Goal: Task Accomplishment & Management: Complete application form

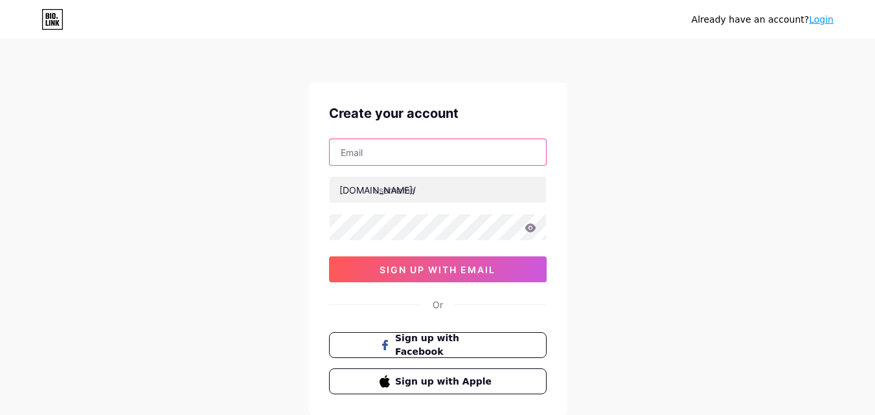
click at [360, 142] on input "text" at bounding box center [438, 152] width 216 height 26
paste input "[EMAIL_ADDRESS][DOMAIN_NAME]"
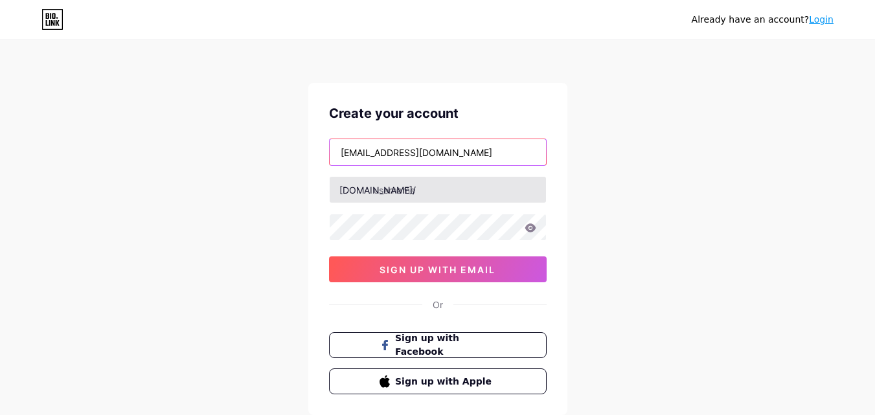
type input "[EMAIL_ADDRESS][DOMAIN_NAME]"
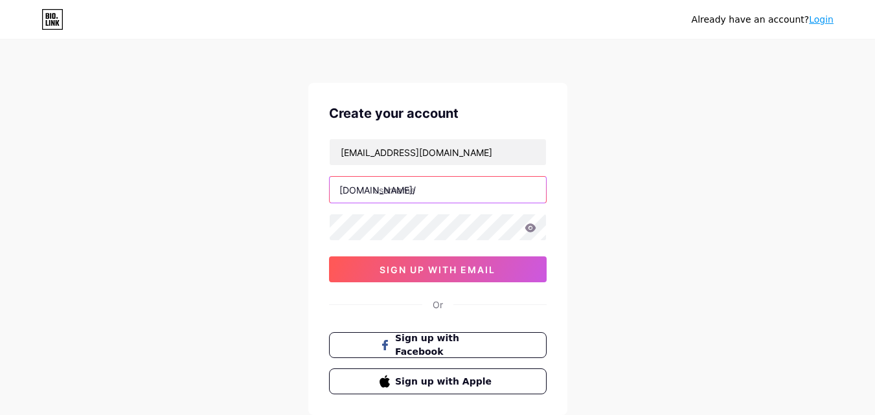
click at [387, 194] on input "text" at bounding box center [438, 190] width 216 height 26
paste input "[DOMAIN_NAME]"
drag, startPoint x: 451, startPoint y: 187, endPoint x: 550, endPoint y: 201, distance: 99.3
click at [550, 201] on div "Create your account [EMAIL_ADDRESS][DOMAIN_NAME] [DOMAIN_NAME]/ [DOMAIN_NAME] 0…" at bounding box center [437, 249] width 259 height 332
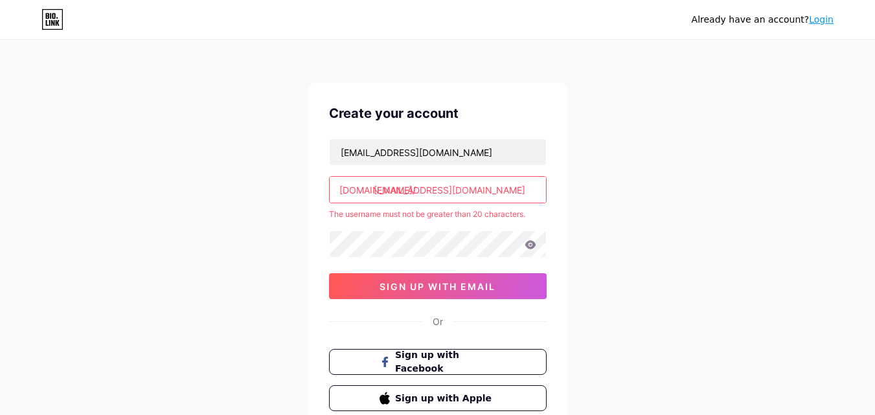
drag, startPoint x: 453, startPoint y: 192, endPoint x: 544, endPoint y: 201, distance: 91.7
click at [544, 201] on input "[EMAIL_ADDRESS][DOMAIN_NAME]" at bounding box center [438, 190] width 216 height 26
type input "freesugarprodro"
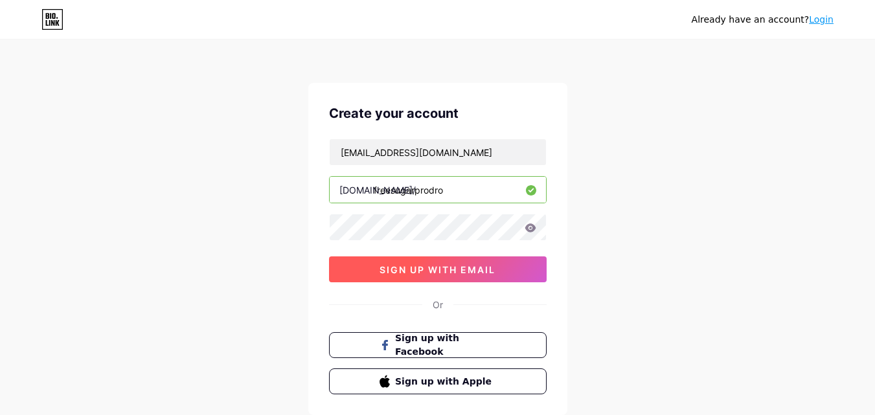
click at [440, 268] on span "sign up with email" at bounding box center [437, 269] width 116 height 11
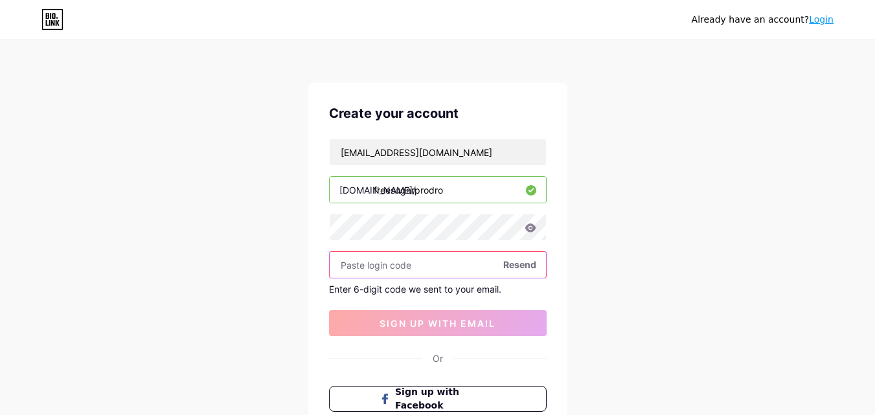
paste input "190377"
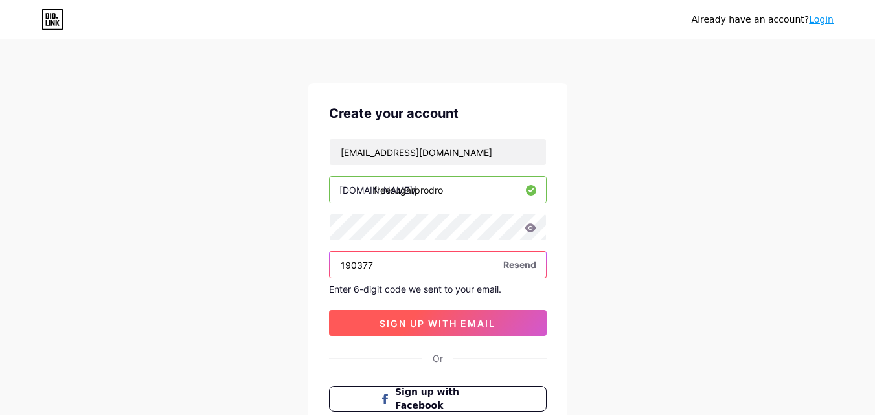
type input "190377"
click at [426, 321] on span "sign up with email" at bounding box center [437, 323] width 116 height 11
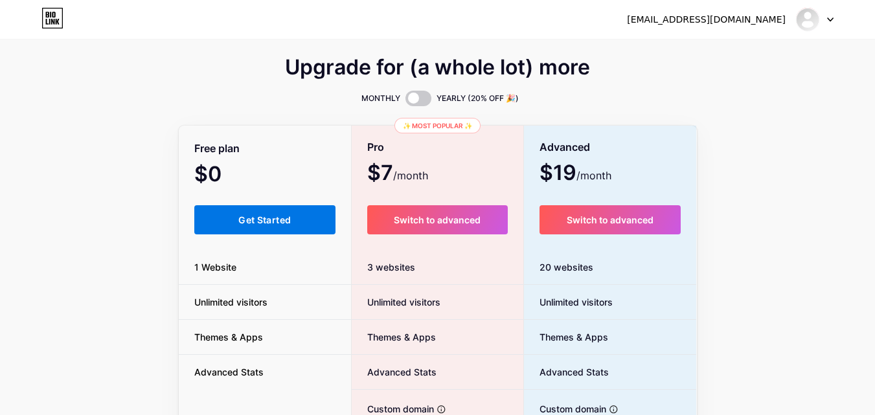
click at [242, 219] on span "Get Started" at bounding box center [264, 219] width 52 height 11
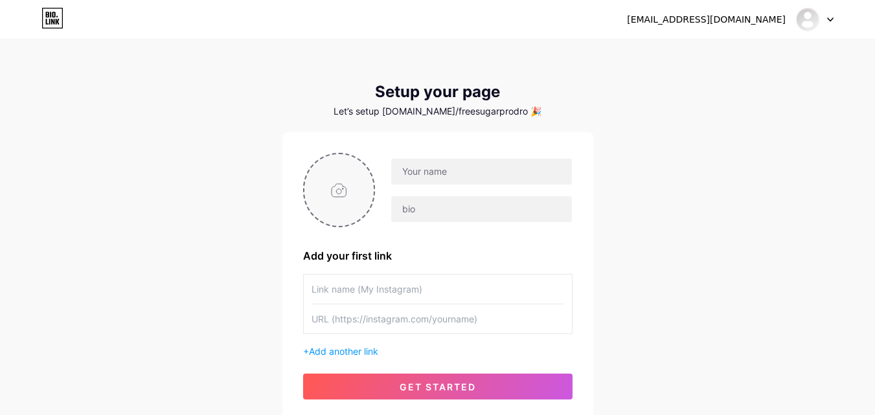
click at [335, 184] on input "file" at bounding box center [339, 190] width 70 height 72
type input "C:\fakepath\Screenshot [DATE] 145714.png"
click at [423, 168] on input "text" at bounding box center [481, 172] width 180 height 26
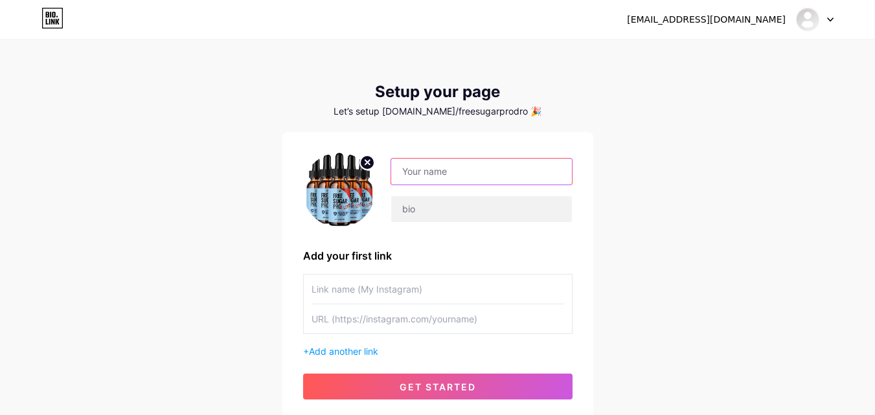
paste input "Free Sugar Pro"
type input "Free Sugar Pro Drops Reviews"
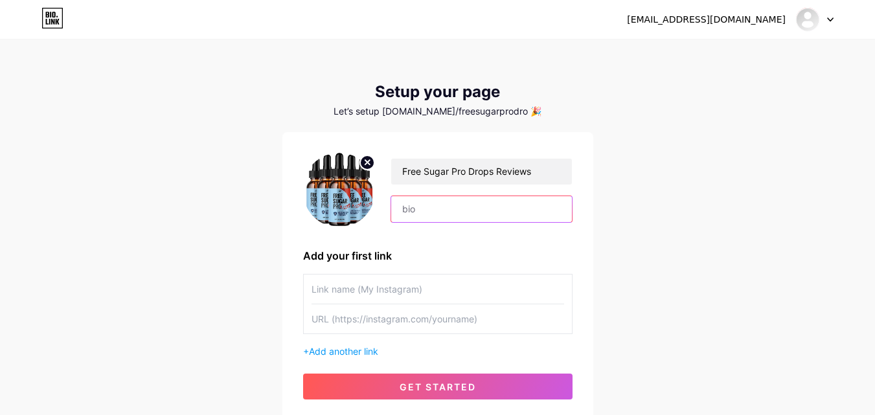
click at [446, 210] on input "text" at bounding box center [481, 209] width 180 height 26
paste input "Free Sugar Pro Supplement – Advanced Formula for Healthy Glucose Levels"
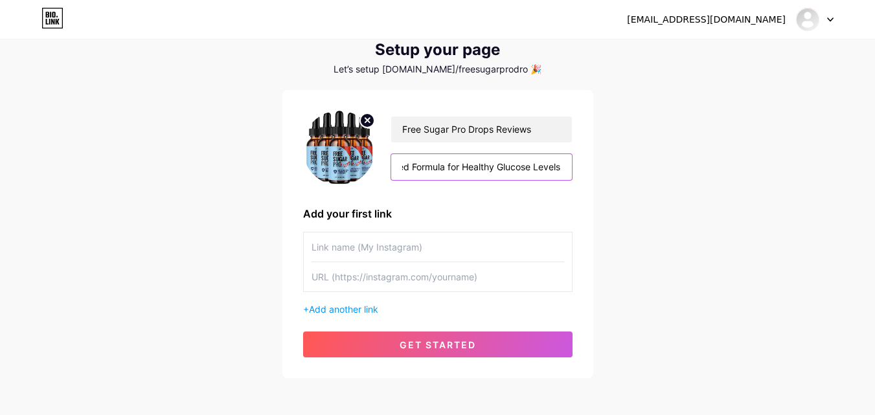
scroll to position [65, 0]
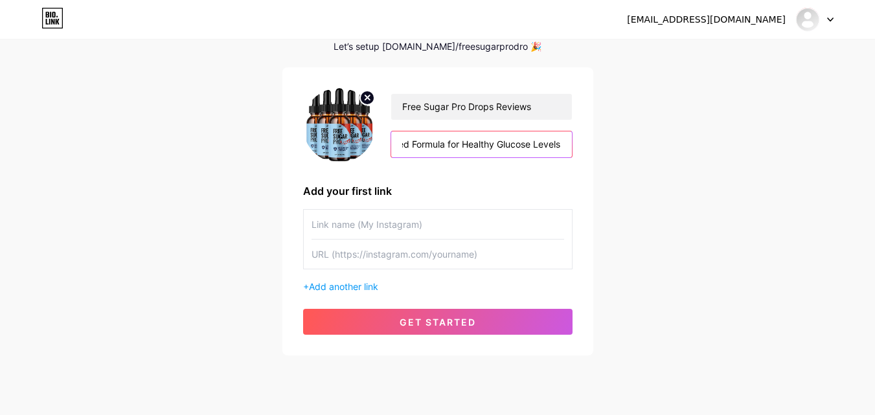
type input "Free Sugar Pro Supplement – Advanced Formula for Healthy Glucose Levels"
click at [348, 231] on input "text" at bounding box center [437, 224] width 252 height 29
paste input "Official website: — [URL][DOMAIN_NAME]"
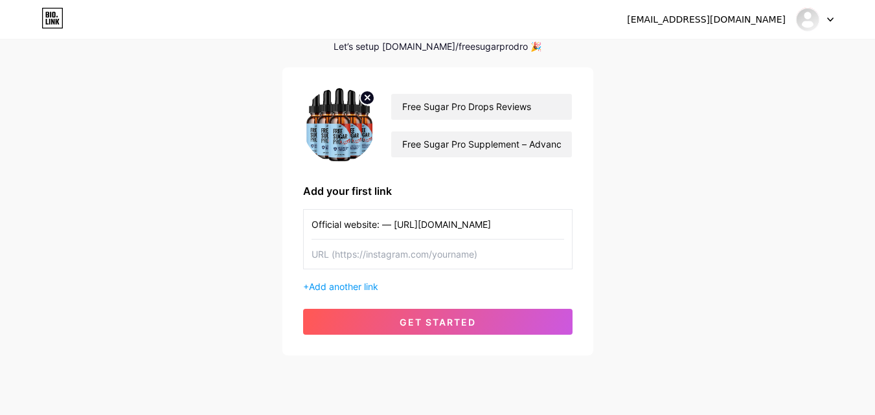
scroll to position [0, 174]
click at [376, 270] on div "Official website: — [URL][DOMAIN_NAME] + Add another link" at bounding box center [437, 251] width 269 height 84
drag, startPoint x: 397, startPoint y: 227, endPoint x: 659, endPoint y: 232, distance: 262.2
click at [659, 232] on div "[EMAIL_ADDRESS][DOMAIN_NAME] Dashboard Logout Setup your page Let’s setup [DOMA…" at bounding box center [437, 166] width 875 height 462
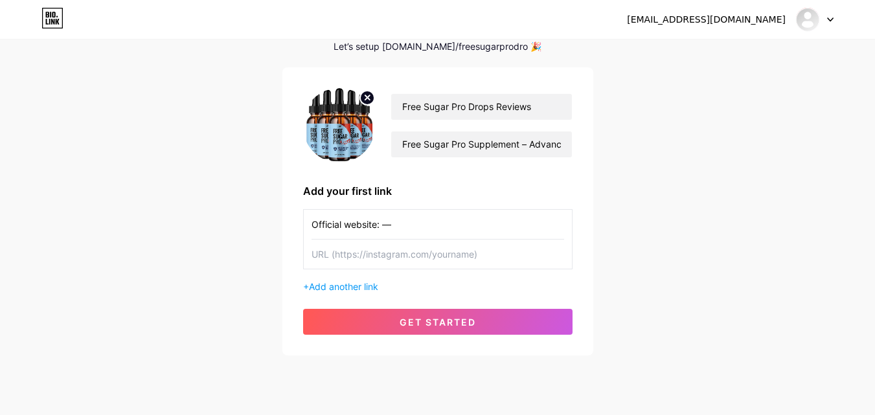
type input "Official website: —"
click at [370, 243] on input "text" at bounding box center [437, 254] width 252 height 29
paste input "[URL][DOMAIN_NAME]"
type input "[URL][DOMAIN_NAME]"
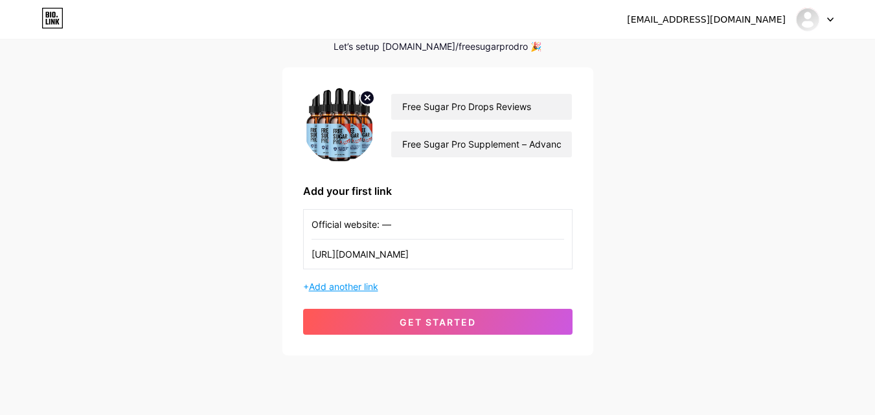
click at [353, 289] on span "Add another link" at bounding box center [343, 286] width 69 height 11
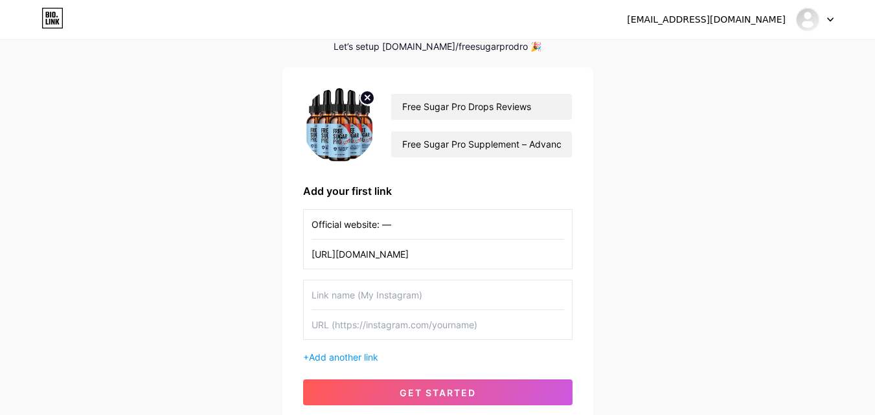
click at [357, 299] on input "text" at bounding box center [437, 294] width 252 height 29
paste input "Official website: — [URL][DOMAIN_NAME]"
click at [397, 326] on input "text" at bounding box center [437, 324] width 252 height 29
drag, startPoint x: 394, startPoint y: 293, endPoint x: 650, endPoint y: 293, distance: 255.7
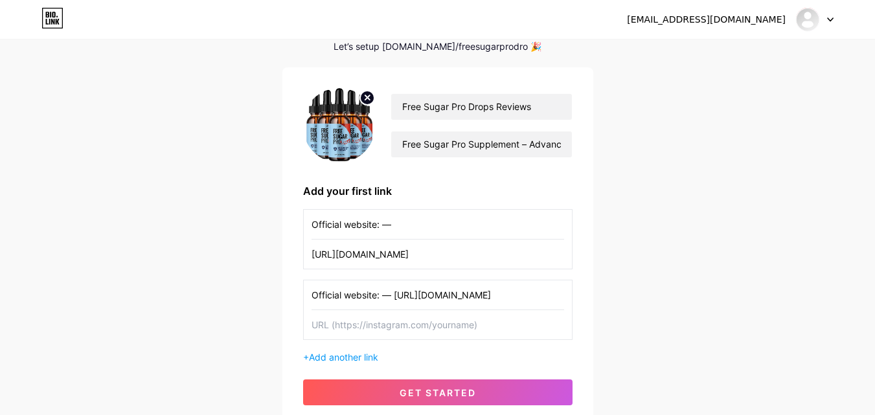
click at [650, 293] on div "[EMAIL_ADDRESS][DOMAIN_NAME] Dashboard Logout Setup your page Let’s setup [DOMA…" at bounding box center [437, 201] width 875 height 532
type input "Official website: —"
click at [385, 327] on input "text" at bounding box center [437, 324] width 252 height 29
paste input "[URL][DOMAIN_NAME]"
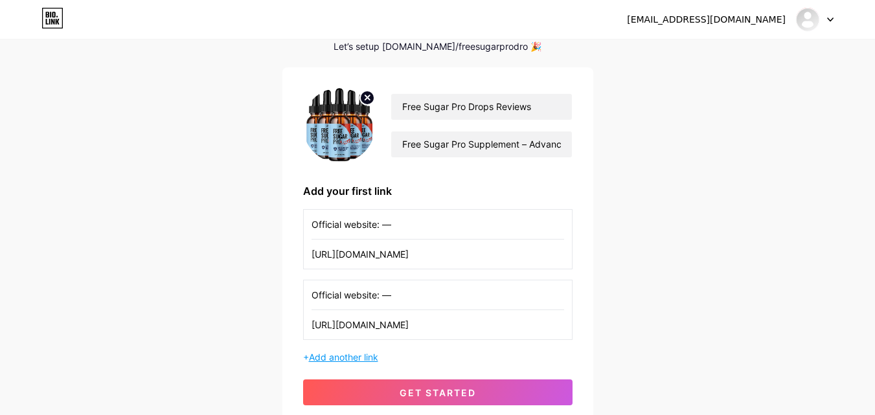
scroll to position [0, 539]
type input "[URL][DOMAIN_NAME]"
click at [361, 358] on span "Add another link" at bounding box center [343, 357] width 69 height 11
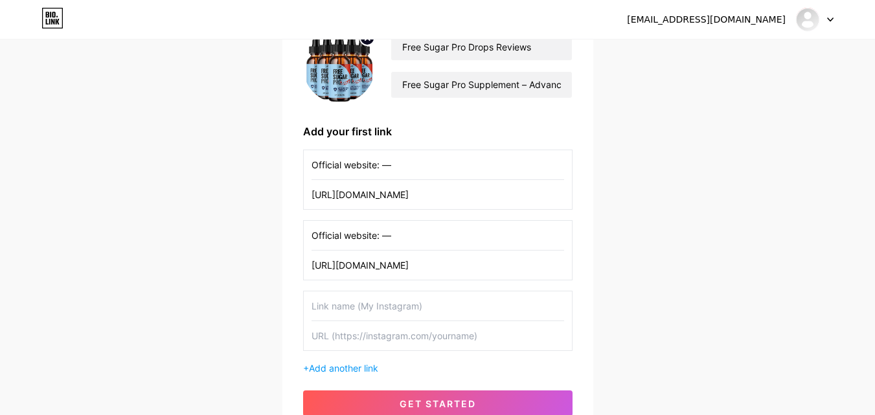
scroll to position [194, 0]
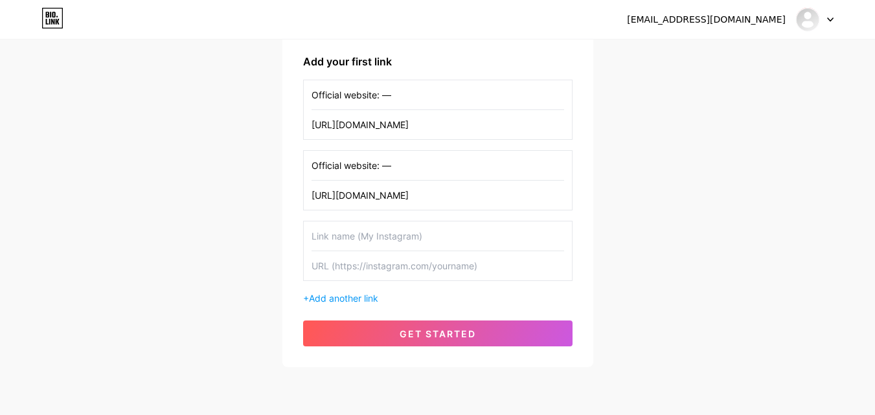
click at [341, 234] on input "text" at bounding box center [437, 235] width 252 height 29
paste input "Facebook: - [URL][DOMAIN_NAME]"
click at [391, 271] on input "text" at bounding box center [437, 265] width 252 height 29
drag, startPoint x: 364, startPoint y: 230, endPoint x: 629, endPoint y: 223, distance: 264.9
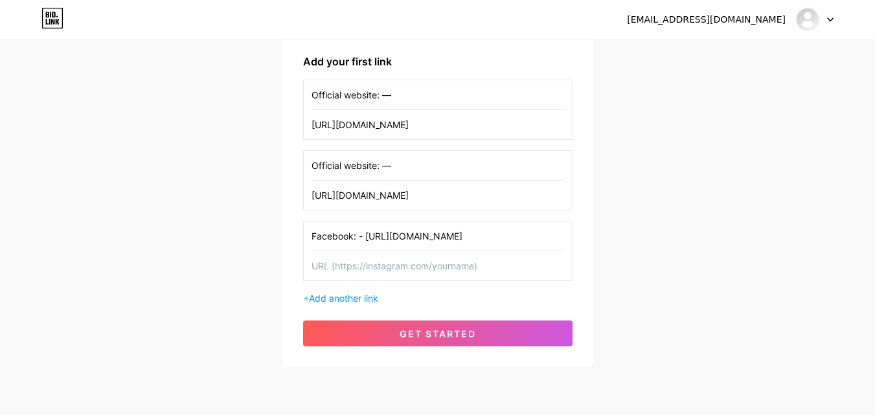
click at [629, 223] on div "[EMAIL_ADDRESS][DOMAIN_NAME] Dashboard Logout Setup your page Let’s setup [DOMA…" at bounding box center [437, 107] width 875 height 603
type input "Facebook: -"
click at [428, 263] on input "text" at bounding box center [437, 265] width 252 height 29
paste input "[URL][DOMAIN_NAME]"
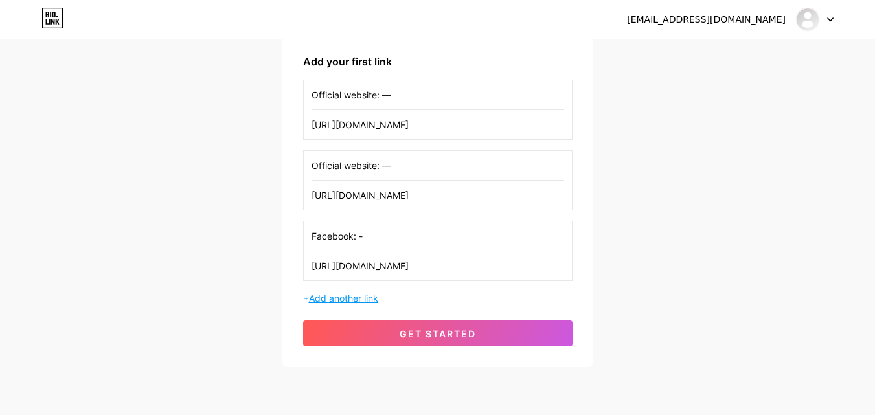
type input "[URL][DOMAIN_NAME]"
click at [347, 302] on span "Add another link" at bounding box center [343, 298] width 69 height 11
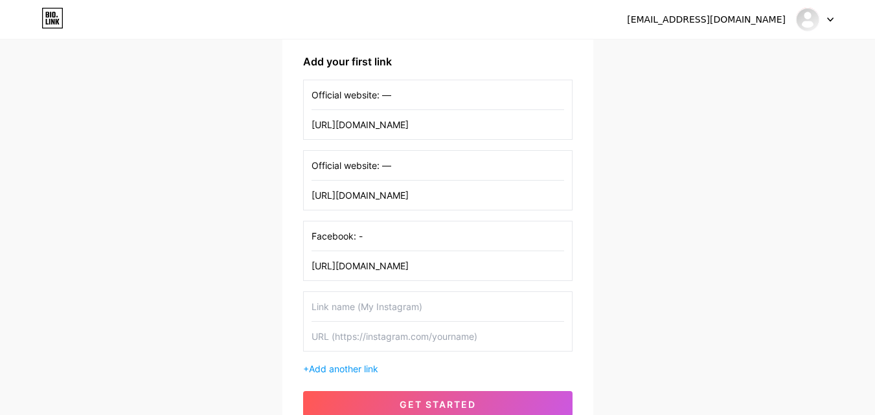
click at [357, 315] on input "text" at bounding box center [437, 306] width 252 height 29
paste input "Medium: - [URL][DOMAIN_NAME]"
click at [449, 342] on input "text" at bounding box center [437, 336] width 252 height 29
drag, startPoint x: 359, startPoint y: 307, endPoint x: 660, endPoint y: 315, distance: 300.5
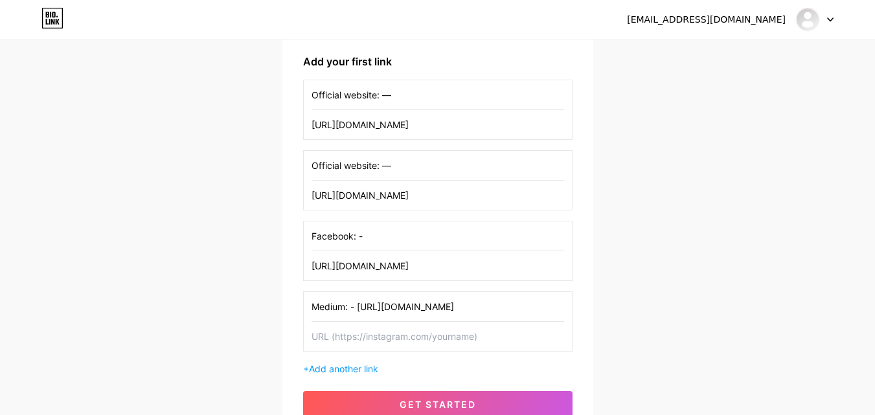
click at [660, 315] on div "[EMAIL_ADDRESS][DOMAIN_NAME] Dashboard Logout Setup your page Let’s setup [DOMA…" at bounding box center [437, 142] width 875 height 673
type input "Medium: -"
click at [397, 342] on input "text" at bounding box center [437, 336] width 252 height 29
paste input "[URL][DOMAIN_NAME]"
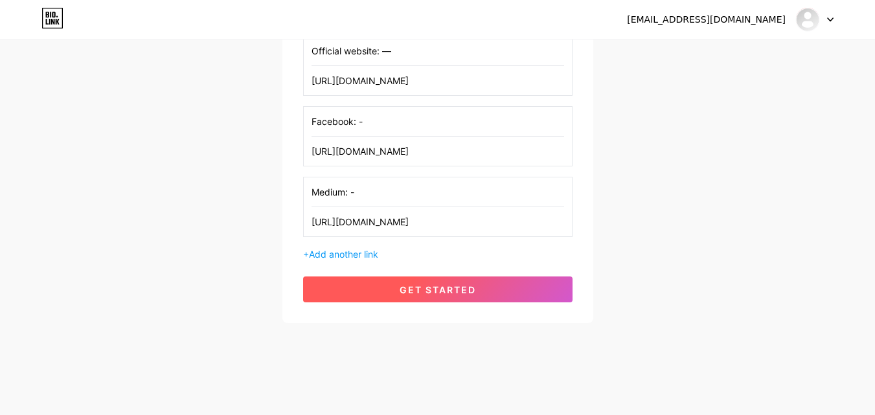
scroll to position [310, 0]
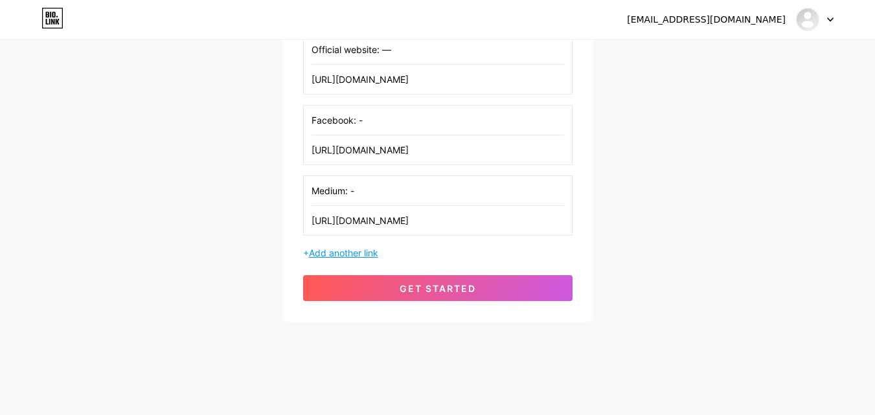
type input "[URL][DOMAIN_NAME]"
click at [318, 254] on span "Add another link" at bounding box center [343, 252] width 69 height 11
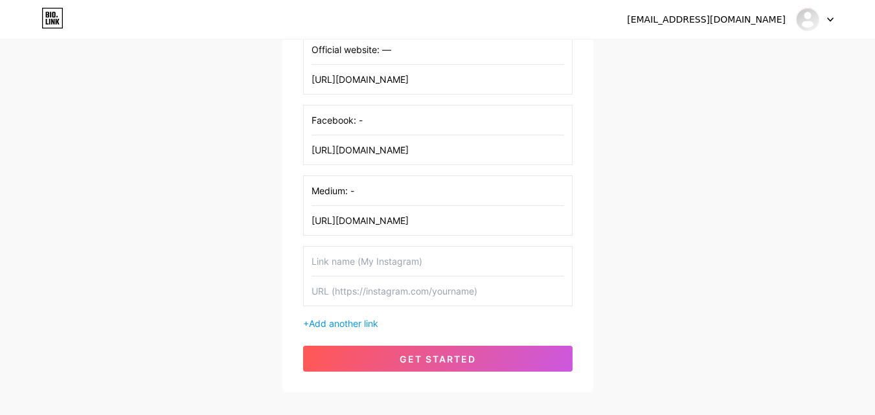
click at [349, 262] on input "text" at bounding box center [437, 261] width 252 height 29
paste input "Groups Google: - [URL][DOMAIN_NAME]"
click at [371, 301] on input "text" at bounding box center [437, 290] width 252 height 29
drag, startPoint x: 388, startPoint y: 260, endPoint x: 660, endPoint y: 267, distance: 271.3
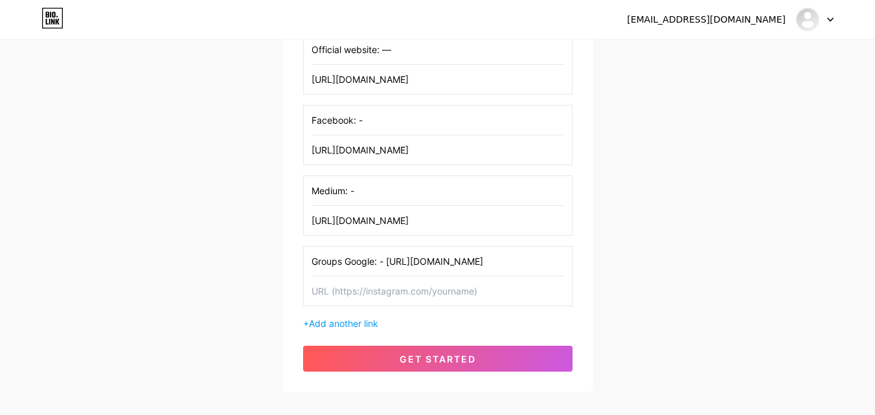
click at [660, 267] on div "[EMAIL_ADDRESS][DOMAIN_NAME] Dashboard Logout Setup your page Let’s setup [DOMA…" at bounding box center [437, 62] width 875 height 744
type input "Groups Google: -"
click at [359, 294] on input "text" at bounding box center [437, 290] width 252 height 29
paste input "[URL][DOMAIN_NAME]"
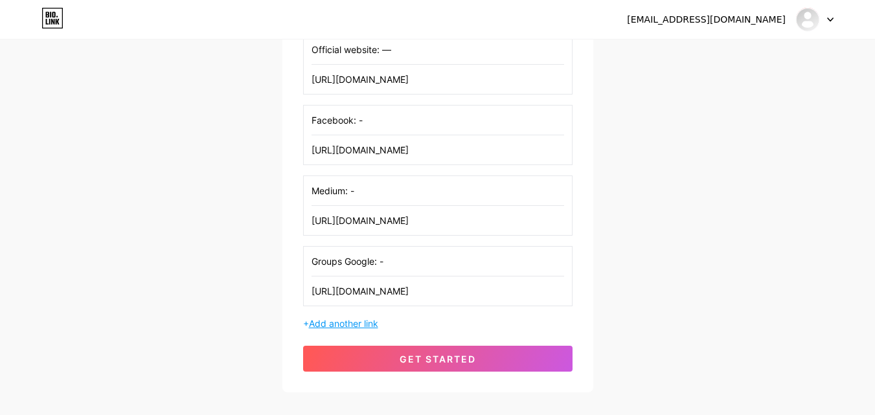
type input "[URL][DOMAIN_NAME]"
click at [339, 322] on span "Add another link" at bounding box center [343, 323] width 69 height 11
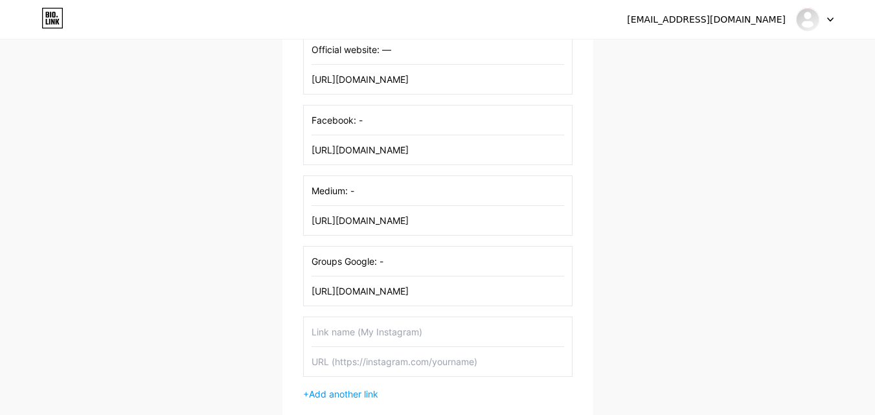
click at [361, 330] on input "text" at bounding box center [437, 331] width 252 height 29
paste input "Quora: - [URL][DOMAIN_NAME]"
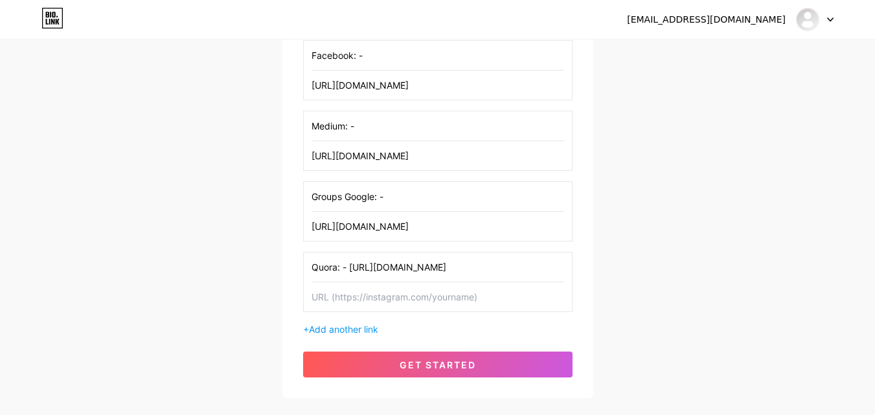
drag, startPoint x: 350, startPoint y: 270, endPoint x: 512, endPoint y: 270, distance: 162.5
click at [512, 270] on input "Quora: - [URL][DOMAIN_NAME]" at bounding box center [437, 266] width 252 height 29
type input "Quora: -"
click at [328, 310] on input "text" at bounding box center [437, 296] width 252 height 29
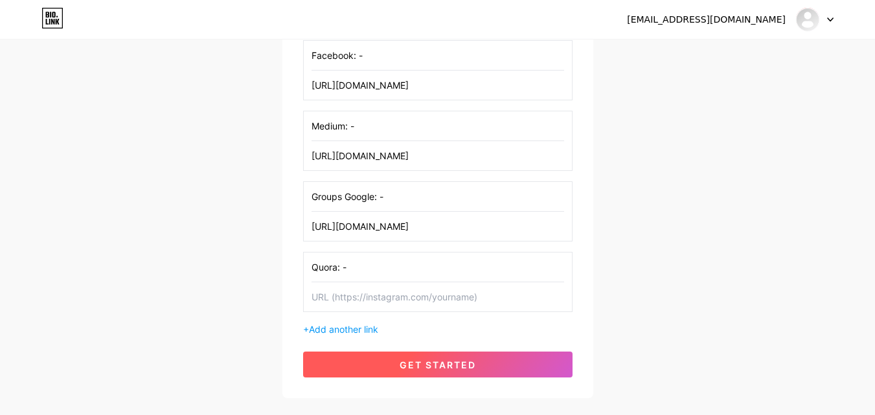
paste input "[URL][DOMAIN_NAME]"
type input "[URL][DOMAIN_NAME]"
click at [465, 361] on span "get started" at bounding box center [437, 364] width 76 height 11
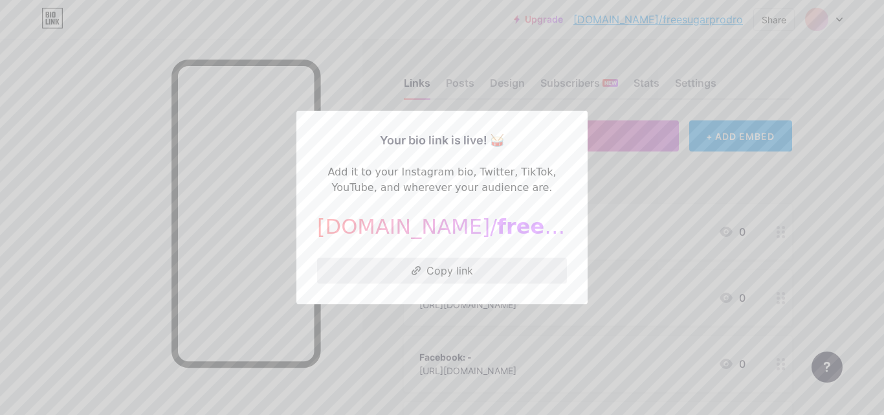
click at [418, 272] on button "Copy link" at bounding box center [442, 271] width 250 height 26
